Goal: Task Accomplishment & Management: Manage account settings

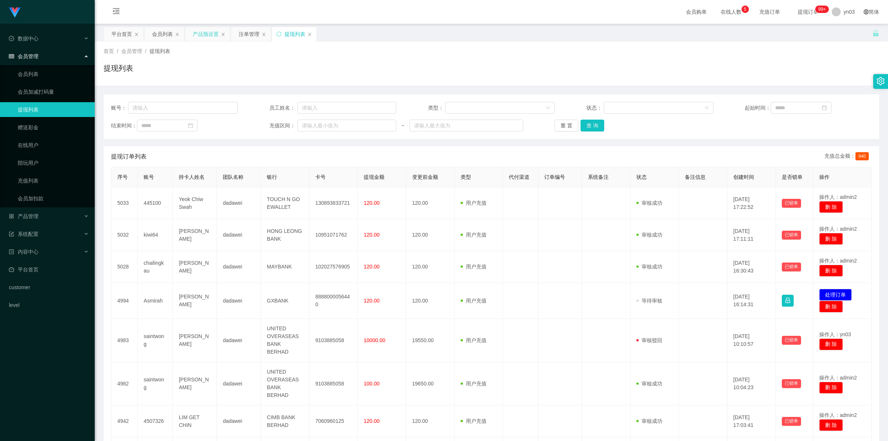
click at [203, 33] on div "产品预设置" at bounding box center [206, 34] width 26 height 14
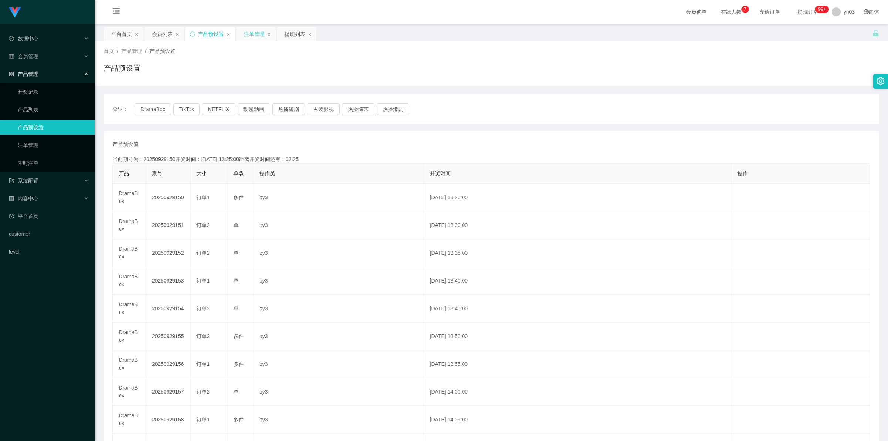
click at [250, 36] on div "注单管理" at bounding box center [254, 34] width 21 height 14
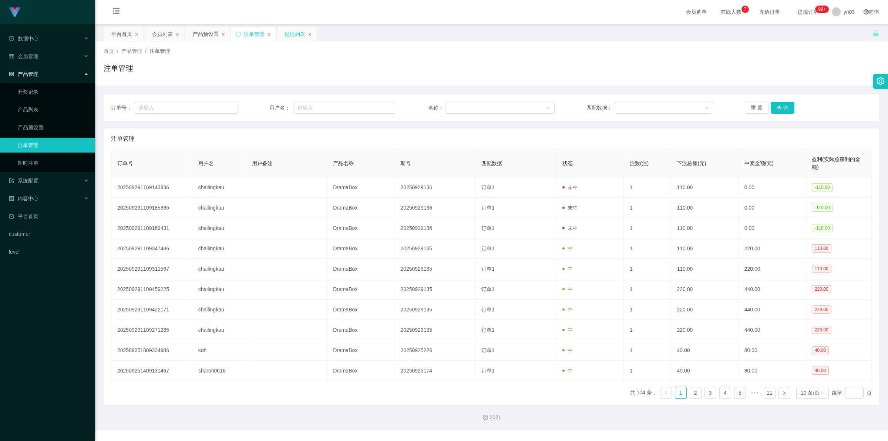
click at [290, 36] on div "提现列表" at bounding box center [294, 34] width 21 height 14
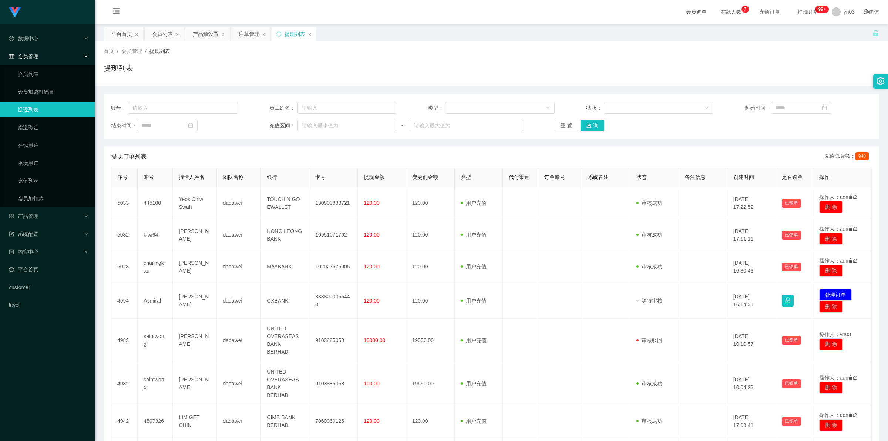
click at [842, 34] on div "平台首页 会员列表 产品预设置 注单管理 提现列表" at bounding box center [488, 40] width 769 height 26
click at [839, 33] on span "退出登录" at bounding box center [842, 33] width 21 height 6
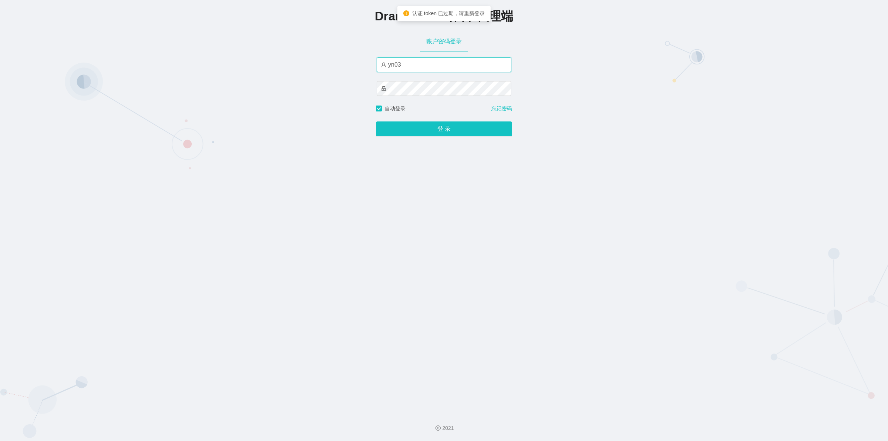
click at [418, 62] on input "yn03" at bounding box center [444, 64] width 135 height 15
type input "by3"
click at [392, 120] on div "登 录" at bounding box center [444, 124] width 136 height 24
click at [419, 129] on button "登 录" at bounding box center [444, 128] width 136 height 15
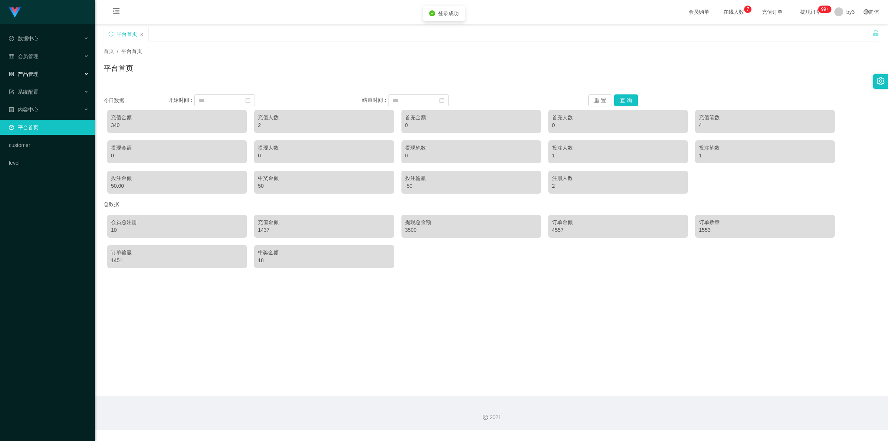
click at [33, 75] on span "产品管理" at bounding box center [24, 74] width 30 height 6
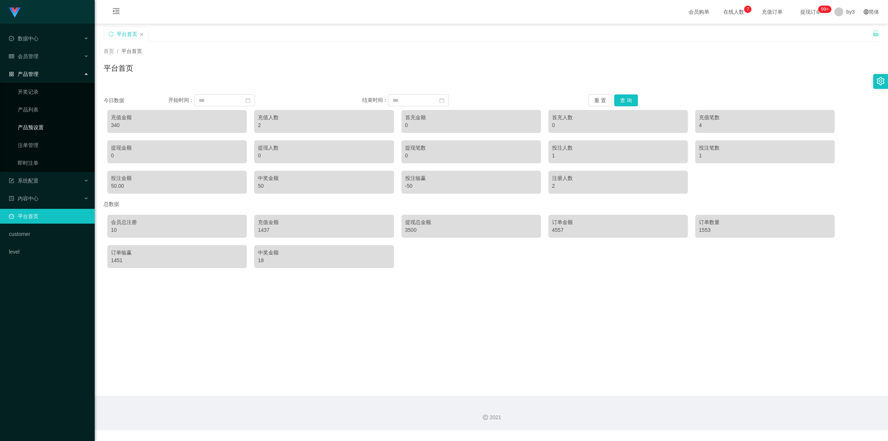
click at [40, 126] on link "产品预设置" at bounding box center [53, 127] width 71 height 15
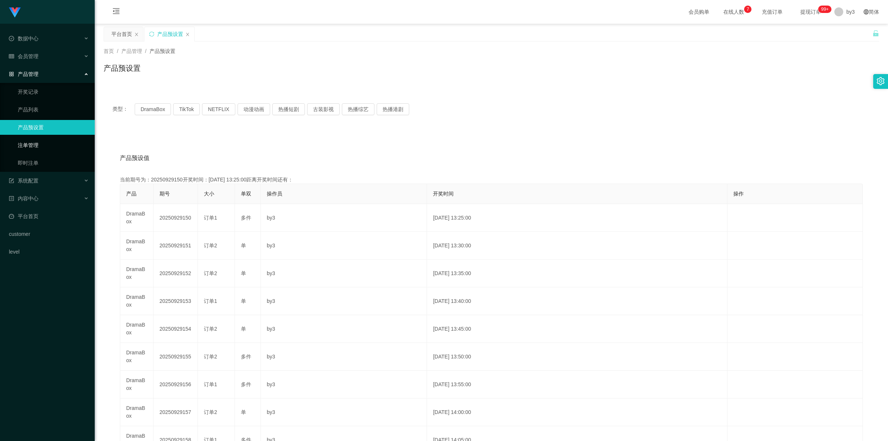
click at [27, 142] on link "注单管理" at bounding box center [53, 145] width 71 height 15
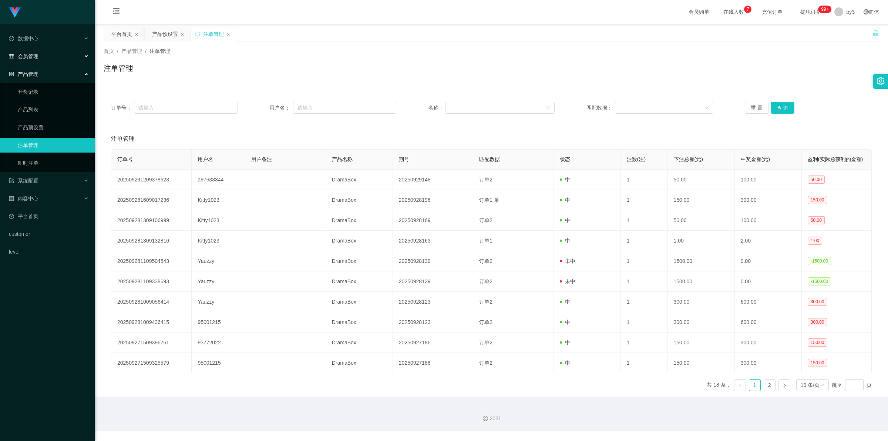
click at [41, 58] on div "会员管理" at bounding box center [47, 56] width 95 height 15
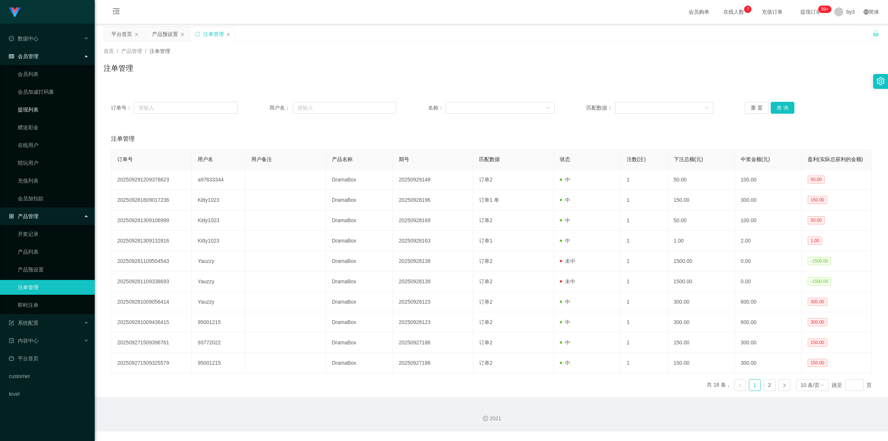
click at [33, 112] on link "提现列表" at bounding box center [53, 109] width 71 height 15
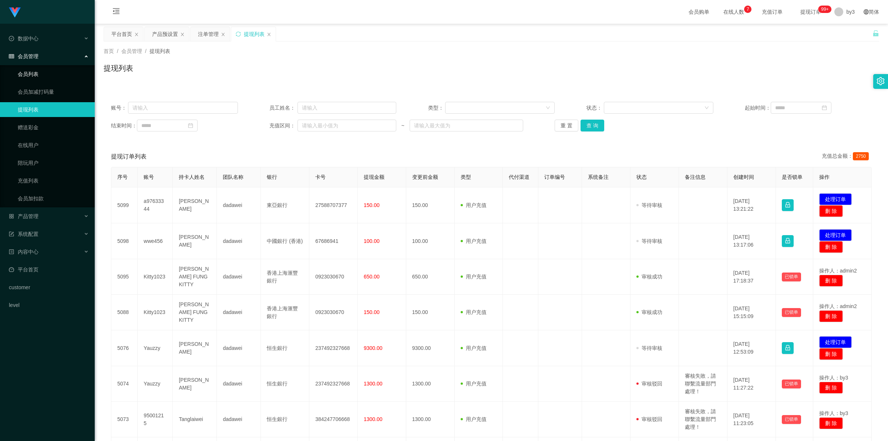
click at [37, 74] on link "会员列表" at bounding box center [53, 74] width 71 height 15
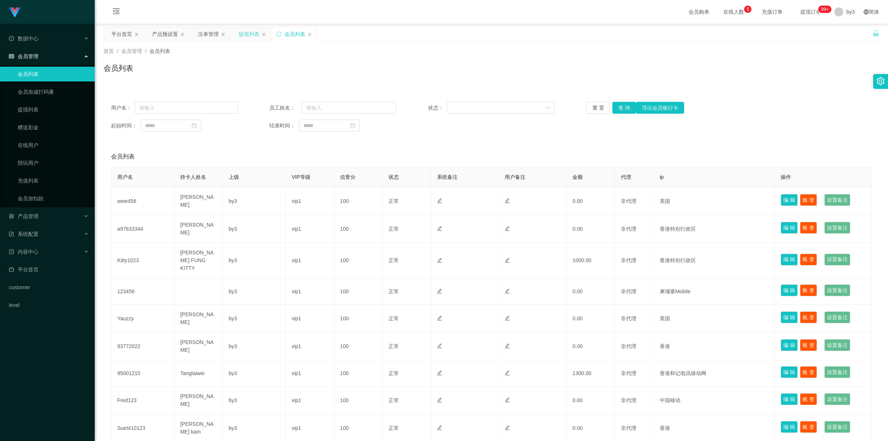
drag, startPoint x: 291, startPoint y: 36, endPoint x: 239, endPoint y: 32, distance: 51.9
click at [239, 32] on div "平台首页 产品预设置 注单管理 提现列表 会员列表" at bounding box center [211, 40] width 214 height 26
click at [281, 33] on icon "图标: sync" at bounding box center [278, 33] width 5 height 5
click at [252, 36] on div "提现列表" at bounding box center [249, 34] width 21 height 14
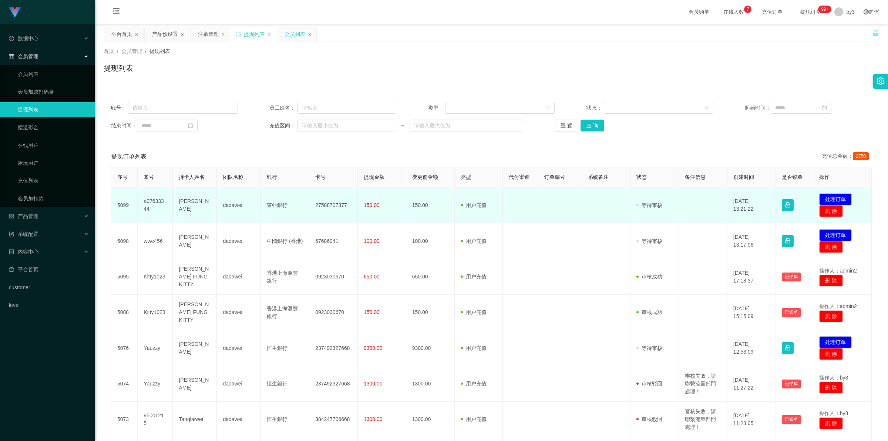
click at [150, 201] on td "a97633344" at bounding box center [155, 205] width 35 height 36
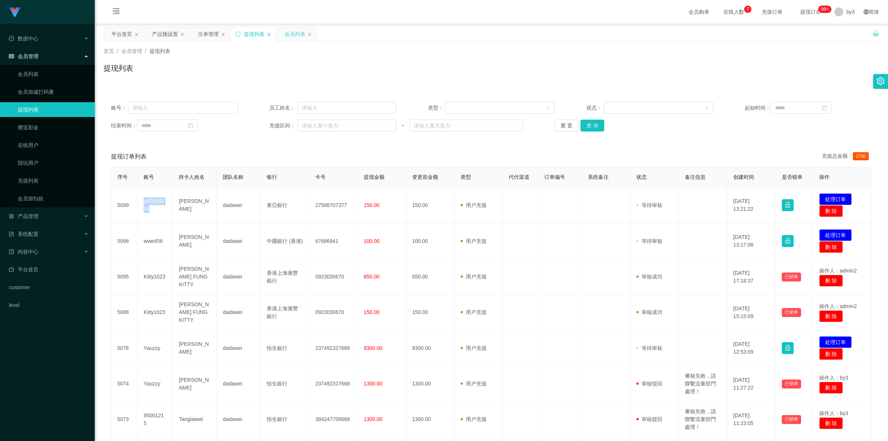
copy td "a97633344"
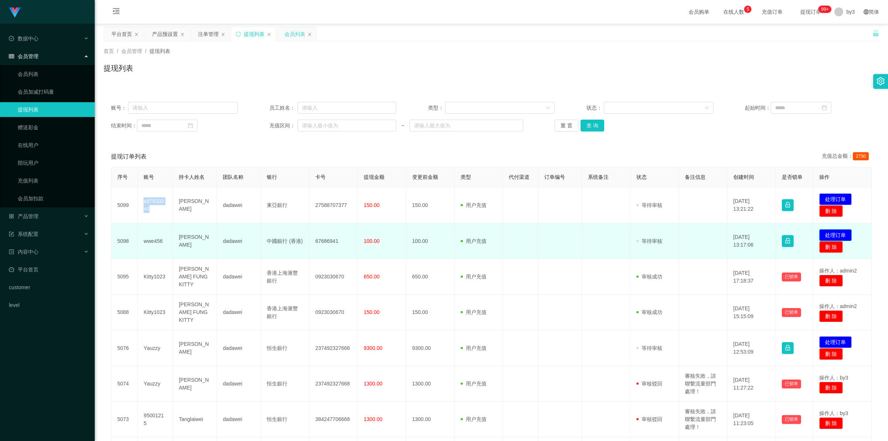
click at [828, 235] on button "处理订单" at bounding box center [835, 235] width 33 height 12
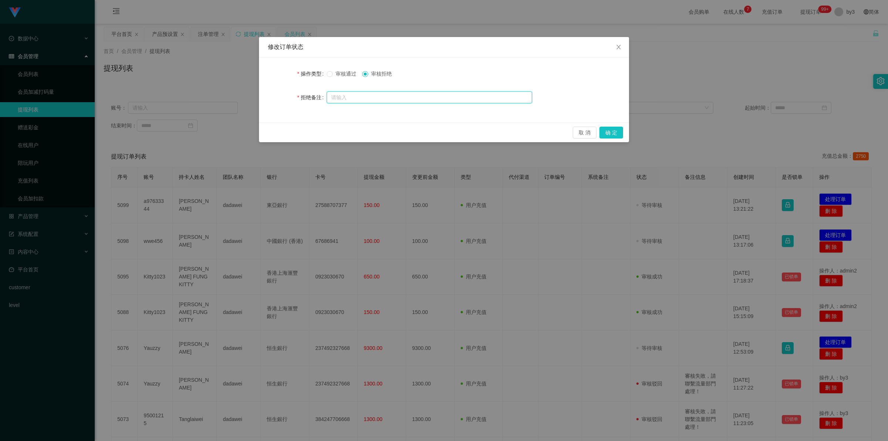
click at [383, 100] on input "text" at bounding box center [429, 97] width 205 height 12
type input "審核失敗！"
click at [609, 136] on button "确 定" at bounding box center [611, 133] width 24 height 12
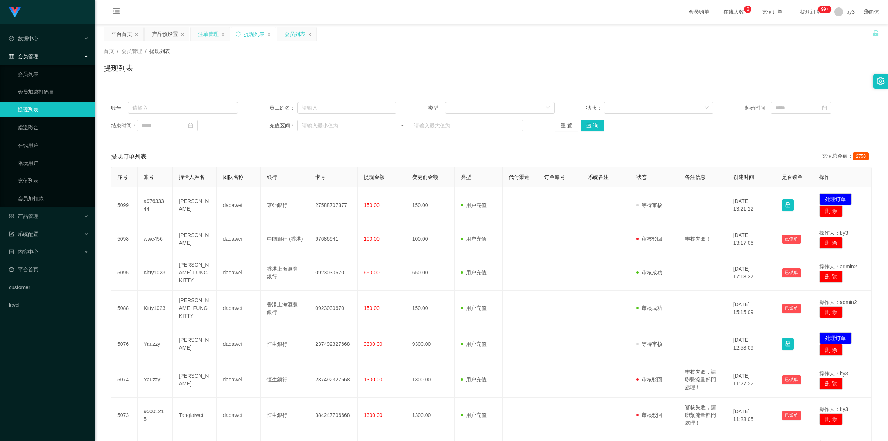
click at [216, 36] on div "注单管理" at bounding box center [208, 34] width 21 height 14
